Goal: Transaction & Acquisition: Purchase product/service

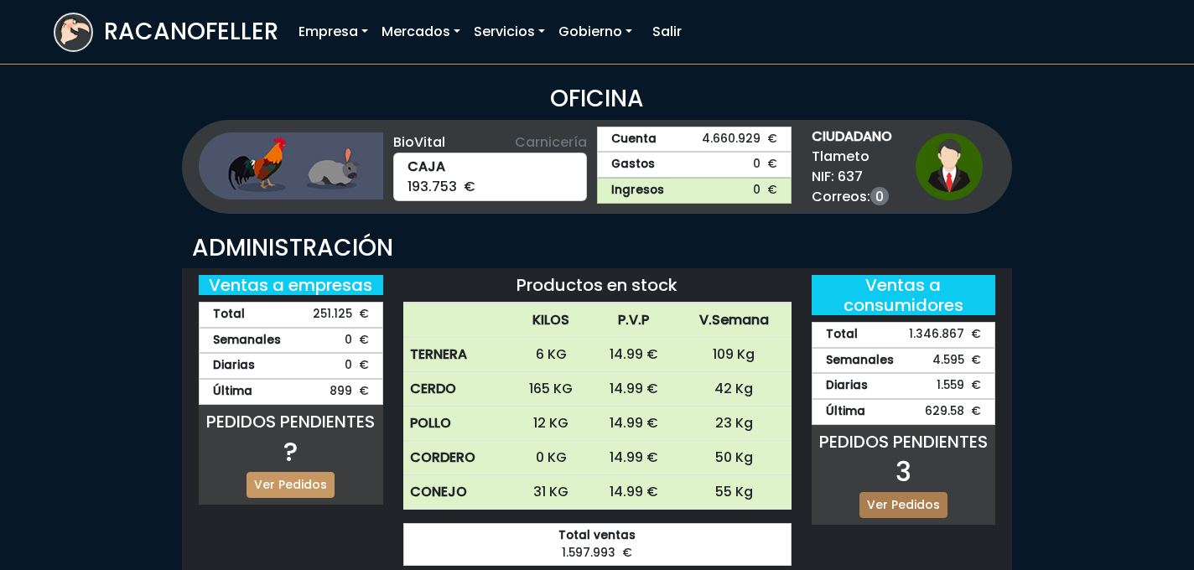
click at [918, 507] on link "Ver Pedidos" at bounding box center [904, 505] width 88 height 26
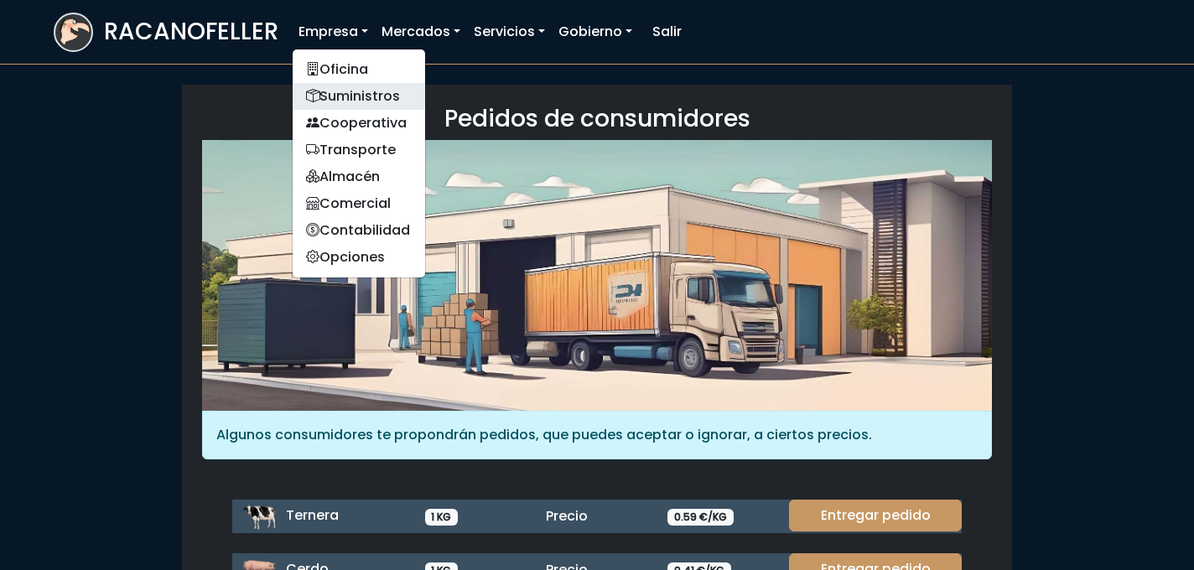
click at [345, 98] on link "Suministros" at bounding box center [359, 96] width 133 height 27
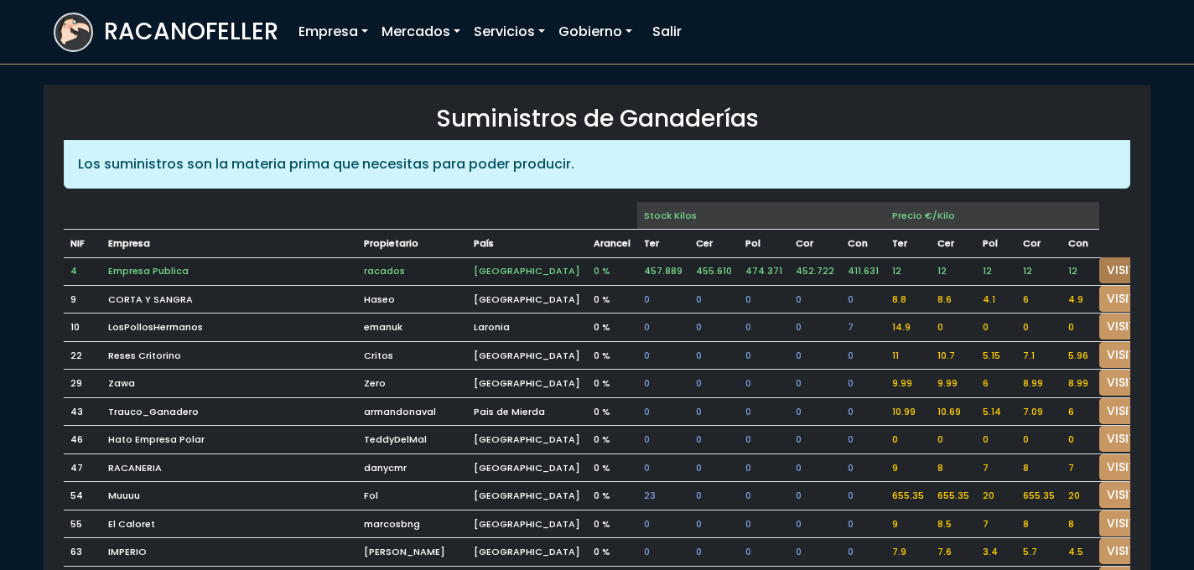
click at [1105, 268] on link "VISITAR" at bounding box center [1129, 270] width 60 height 26
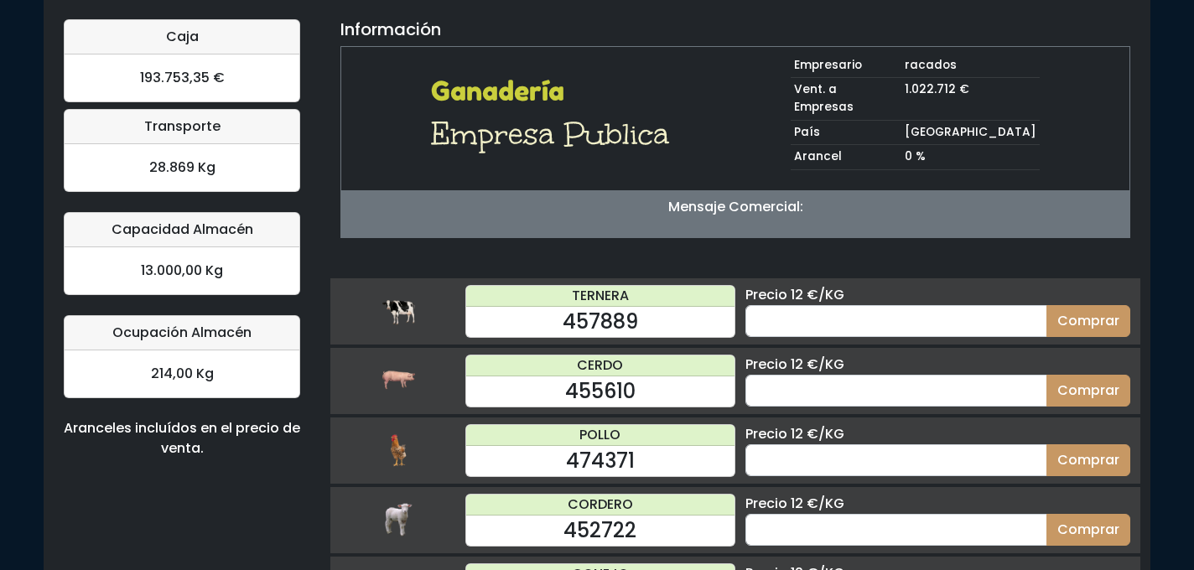
scroll to position [177, 0]
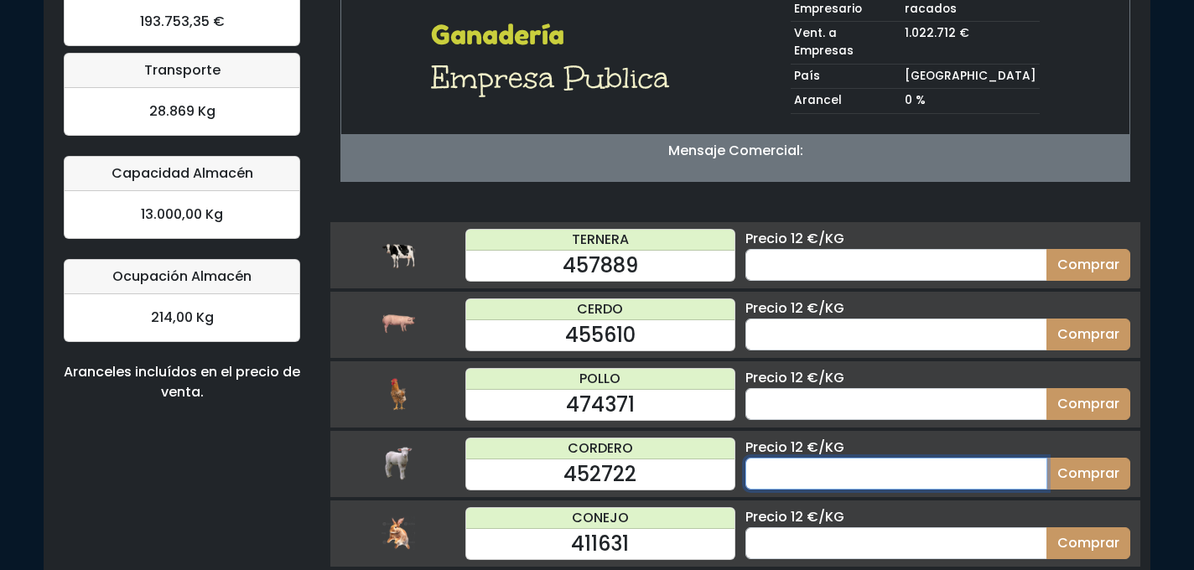
click at [813, 458] on input "number" at bounding box center [897, 474] width 302 height 32
type input "30"
click at [1047, 458] on button "Comprar" at bounding box center [1089, 474] width 84 height 32
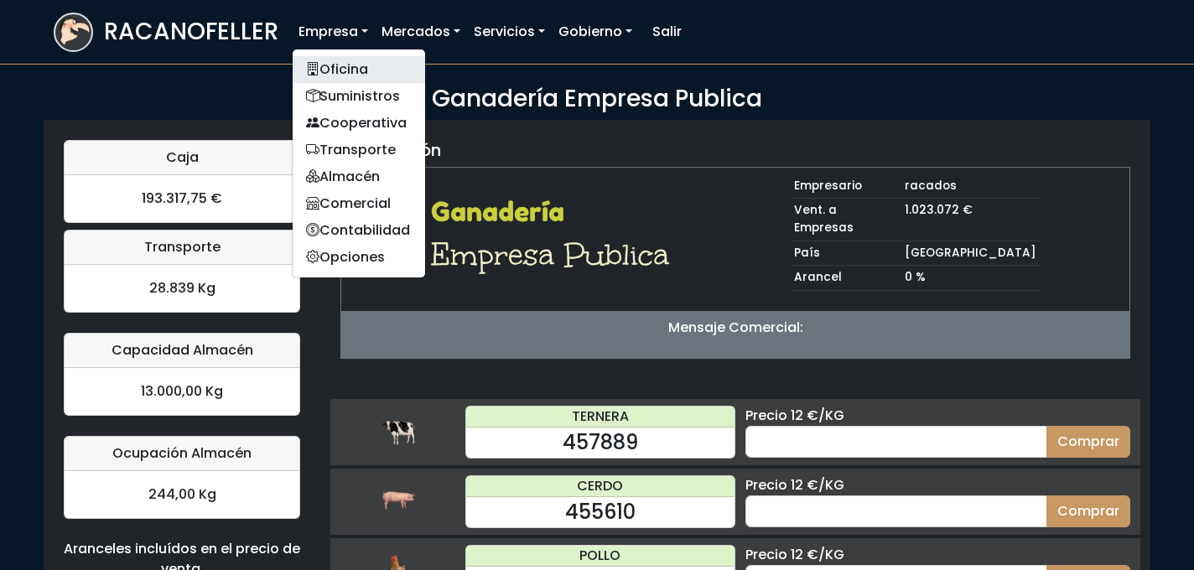
click at [351, 65] on link "Oficina" at bounding box center [359, 69] width 133 height 27
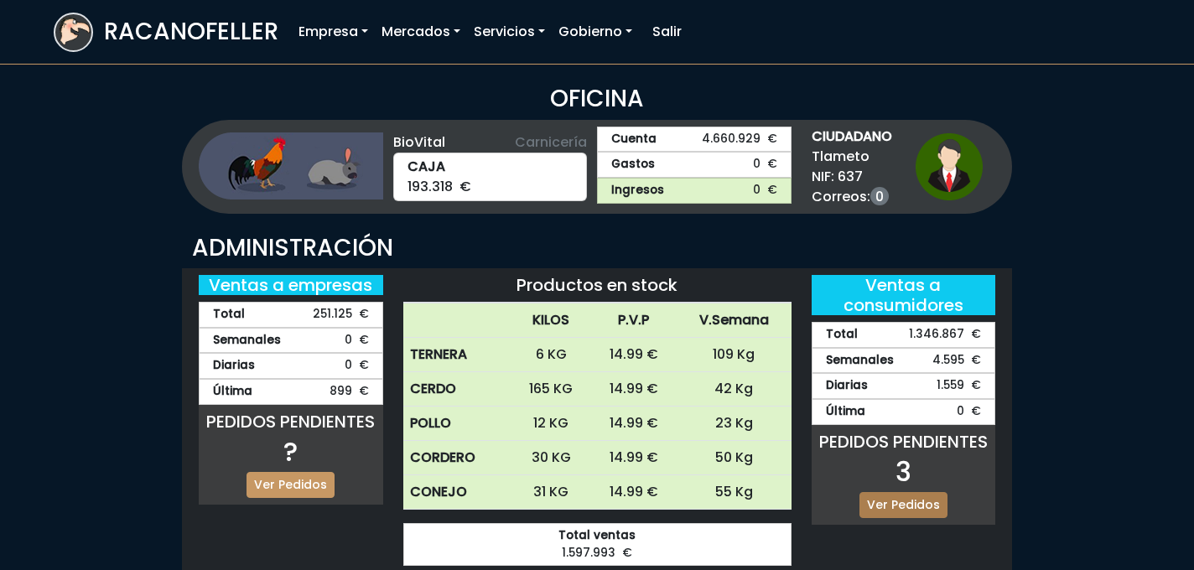
click at [899, 510] on link "Ver Pedidos" at bounding box center [904, 505] width 88 height 26
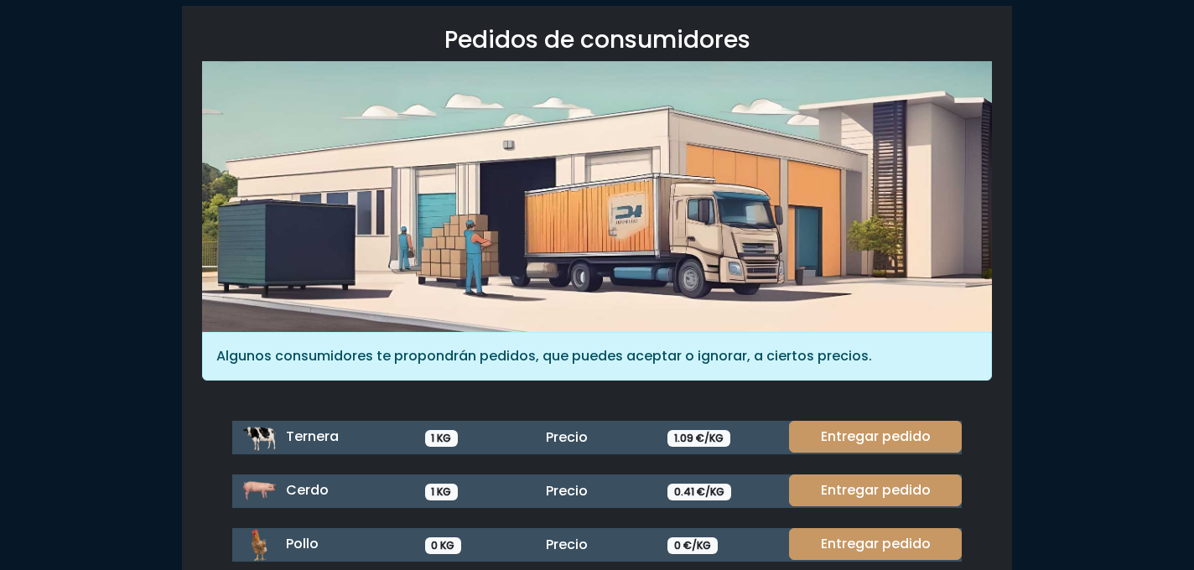
scroll to position [236, 0]
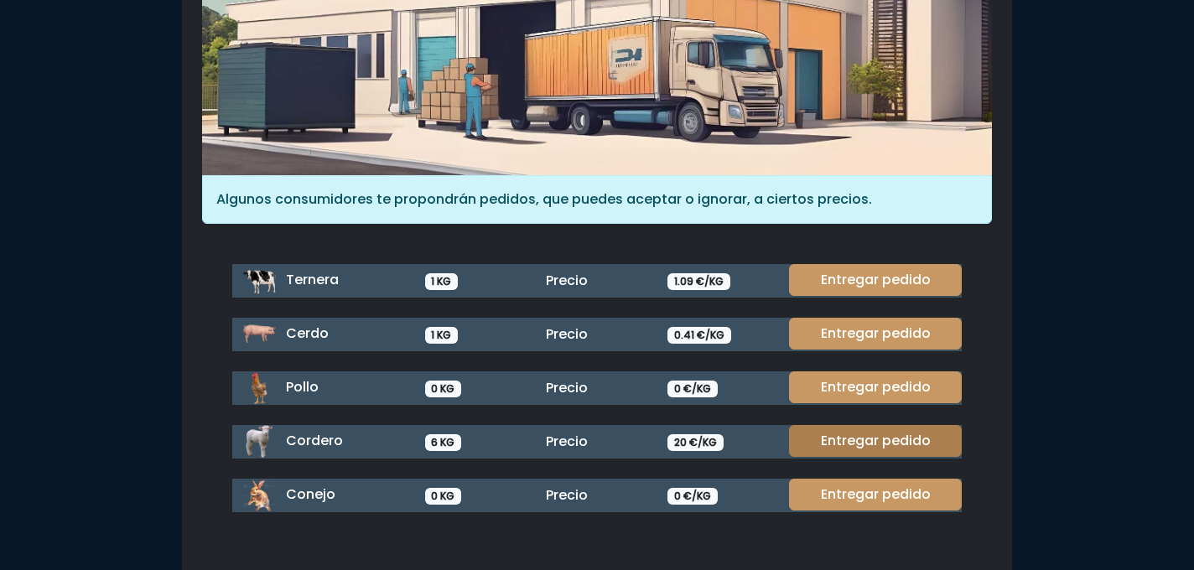
click at [881, 444] on link "Entregar pedido" at bounding box center [875, 441] width 173 height 32
